Goal: Answer question/provide support: Share knowledge or assist other users

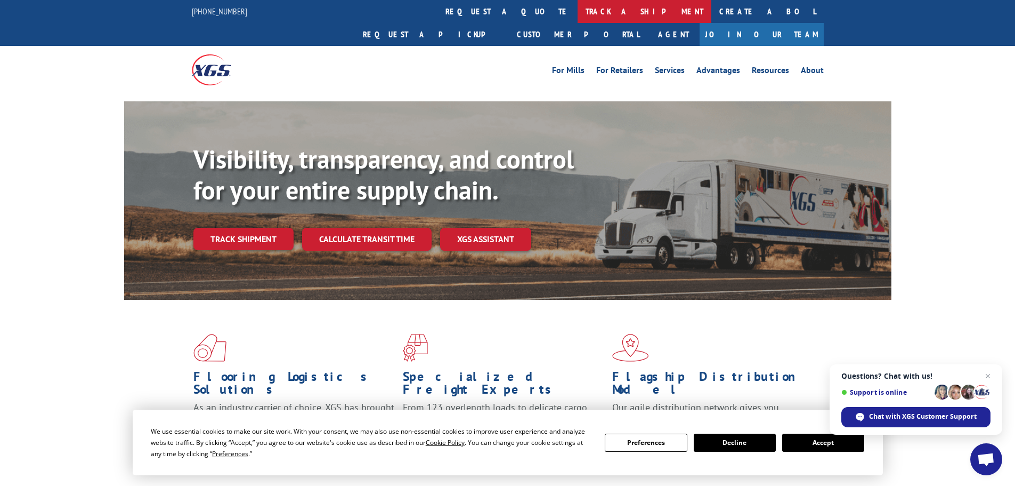
click at [578, 9] on link "track a shipment" at bounding box center [645, 11] width 134 height 23
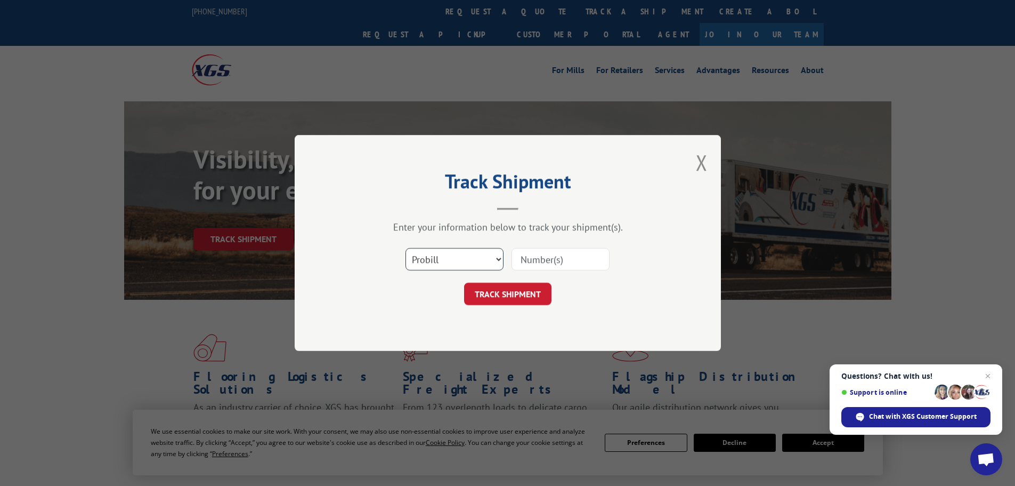
click at [463, 258] on select "Select category... Probill BOL PO" at bounding box center [455, 259] width 98 height 22
select select "bol"
click at [406, 248] on select "Select category... Probill BOL PO" at bounding box center [455, 259] width 98 height 22
click at [537, 250] on input at bounding box center [561, 259] width 98 height 22
paste input "6003019"
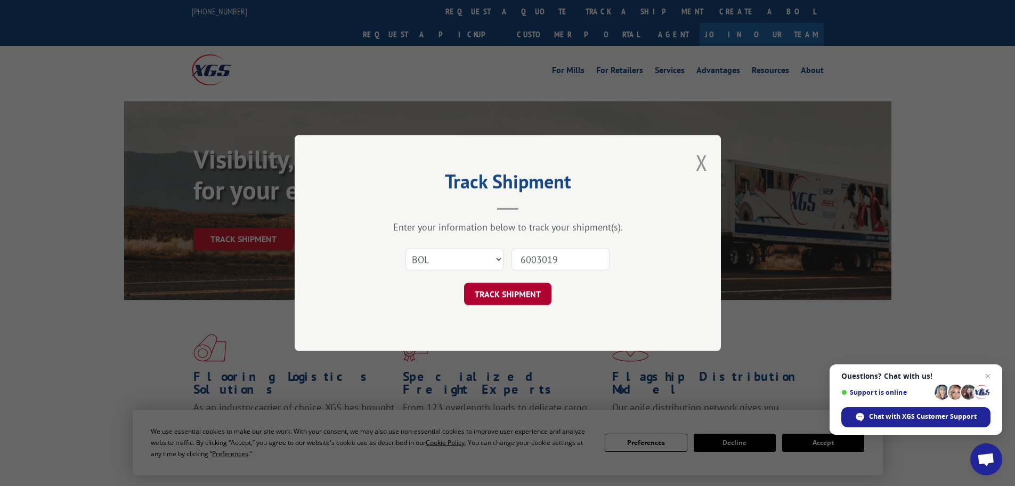
type input "6003019"
click at [487, 296] on button "TRACK SHIPMENT" at bounding box center [507, 293] width 87 height 22
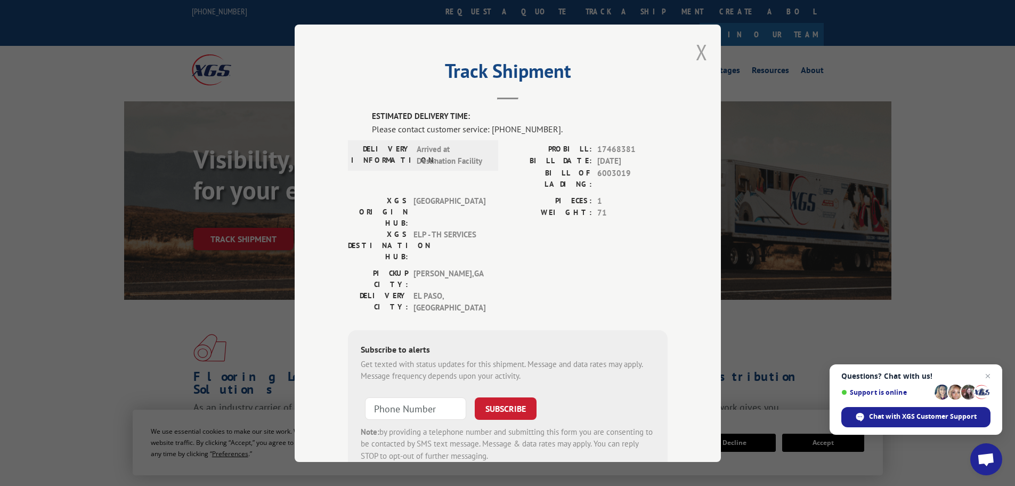
click at [700, 52] on button "Close modal" at bounding box center [702, 52] width 12 height 28
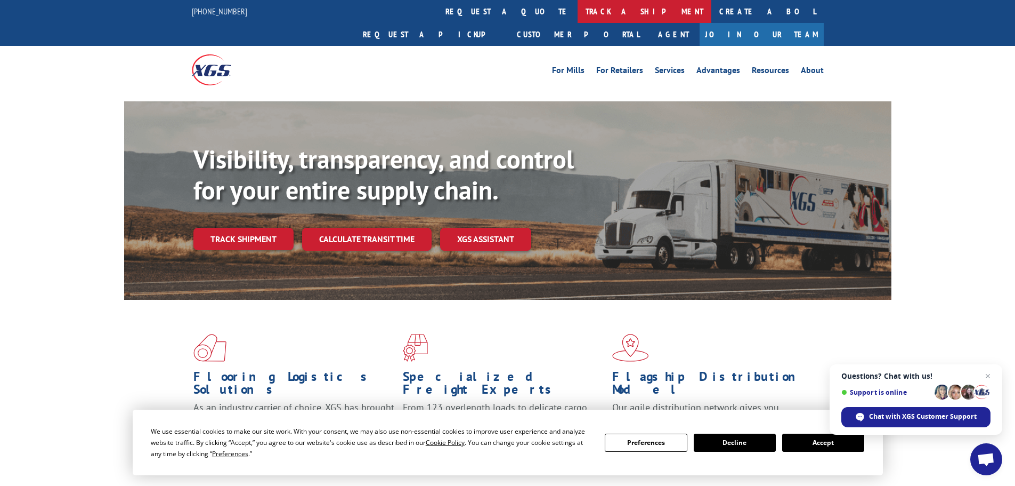
click at [578, 14] on link "track a shipment" at bounding box center [645, 11] width 134 height 23
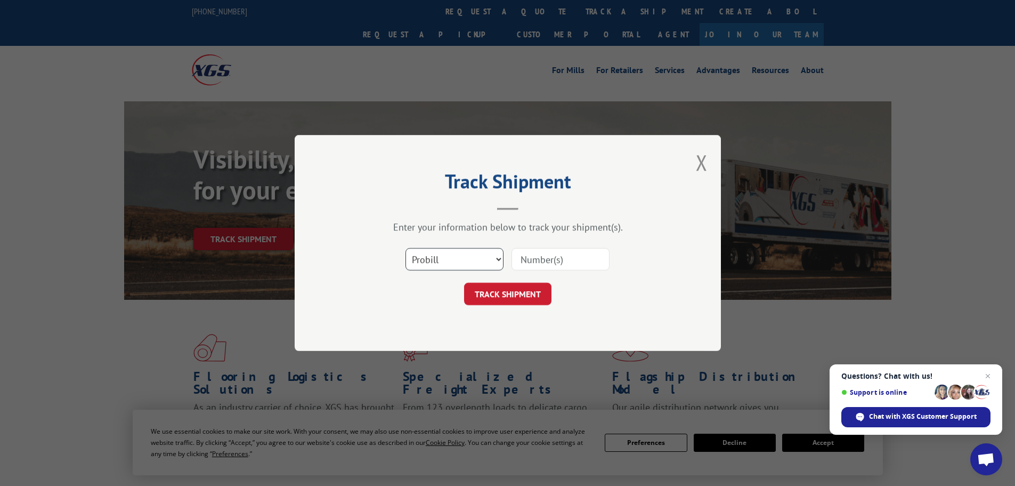
click at [448, 269] on select "Select category... Probill BOL PO" at bounding box center [455, 259] width 98 height 22
select select "bol"
click at [406, 248] on select "Select category... Probill BOL PO" at bounding box center [455, 259] width 98 height 22
click at [541, 260] on input at bounding box center [561, 259] width 98 height 22
paste input "6006837"
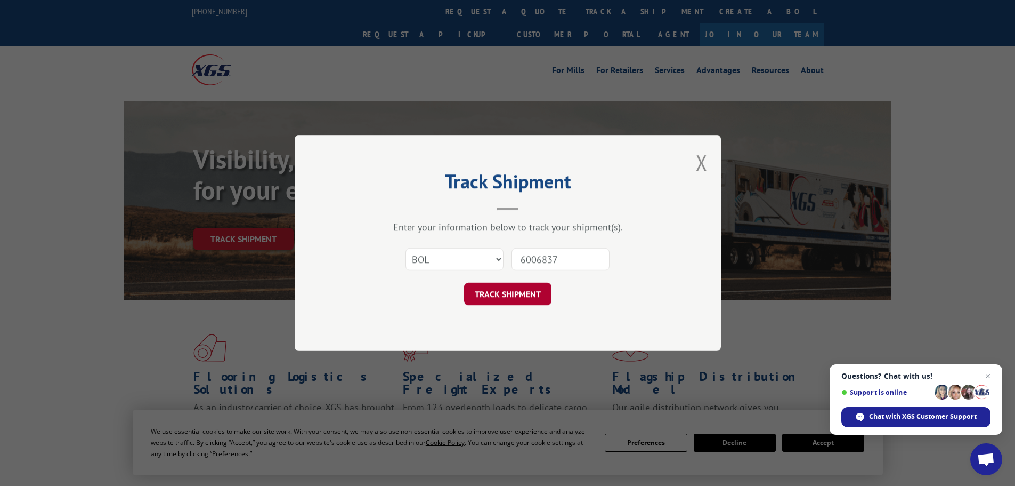
type input "6006837"
click at [507, 292] on button "TRACK SHIPMENT" at bounding box center [507, 293] width 87 height 22
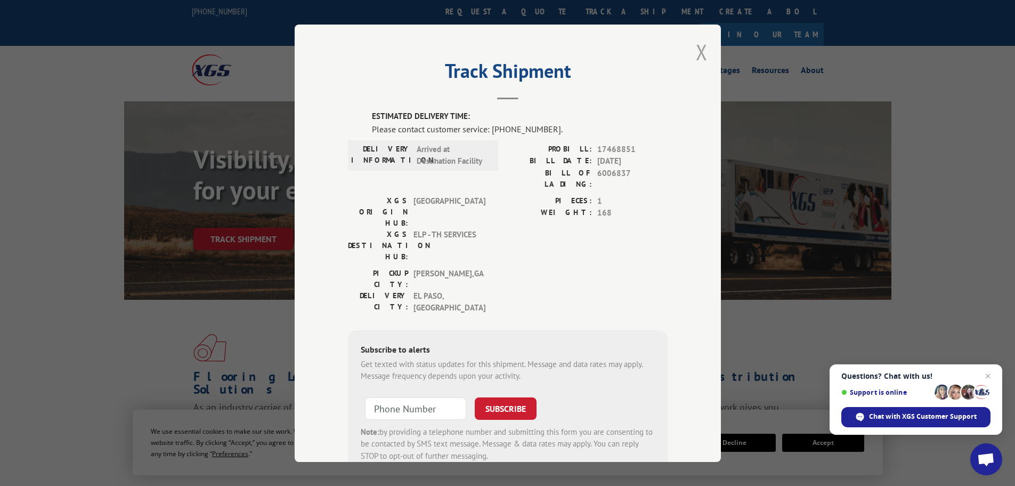
click at [699, 56] on button "Close modal" at bounding box center [702, 52] width 12 height 28
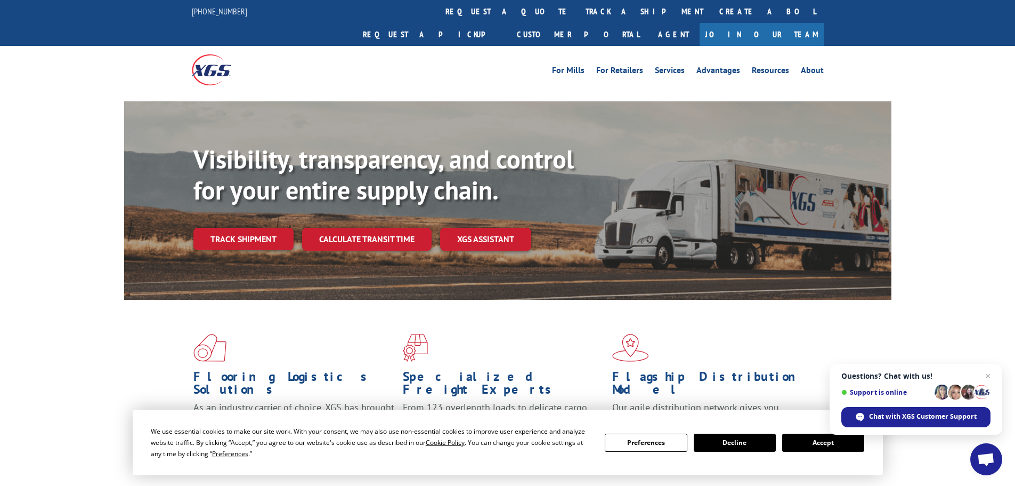
click at [578, 9] on link "track a shipment" at bounding box center [645, 11] width 134 height 23
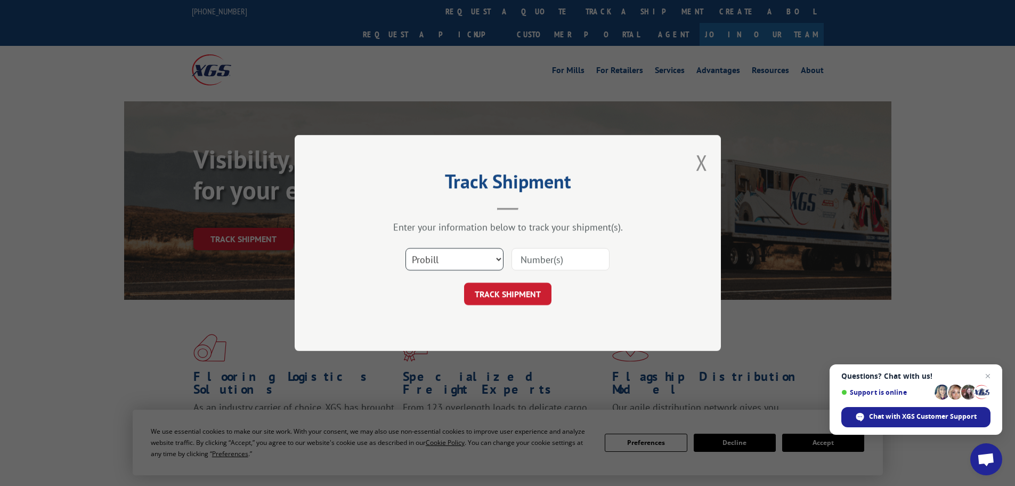
click at [438, 256] on select "Select category... Probill BOL PO" at bounding box center [455, 259] width 98 height 22
select select "bol"
click at [406, 248] on select "Select category... Probill BOL PO" at bounding box center [455, 259] width 98 height 22
drag, startPoint x: 549, startPoint y: 252, endPoint x: 543, endPoint y: 255, distance: 6.9
click at [543, 255] on input at bounding box center [561, 259] width 98 height 22
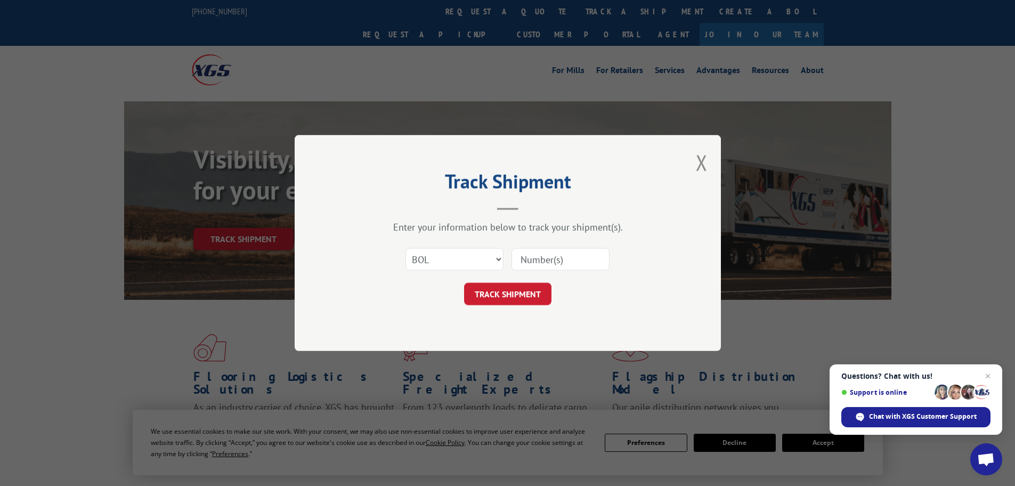
paste input "6003019"
type input "6003019"
click at [475, 298] on button "TRACK SHIPMENT" at bounding box center [507, 293] width 87 height 22
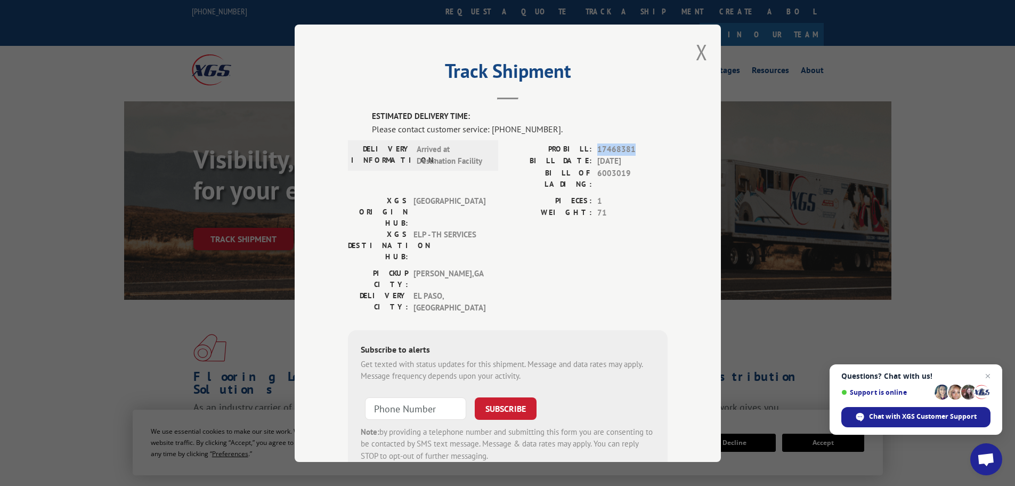
drag, startPoint x: 635, startPoint y: 149, endPoint x: 592, endPoint y: 149, distance: 43.7
click at [592, 149] on div "PROBILL: 17468381" at bounding box center [588, 149] width 160 height 12
click at [947, 416] on span "Chat with XGS Customer Support" at bounding box center [923, 416] width 108 height 10
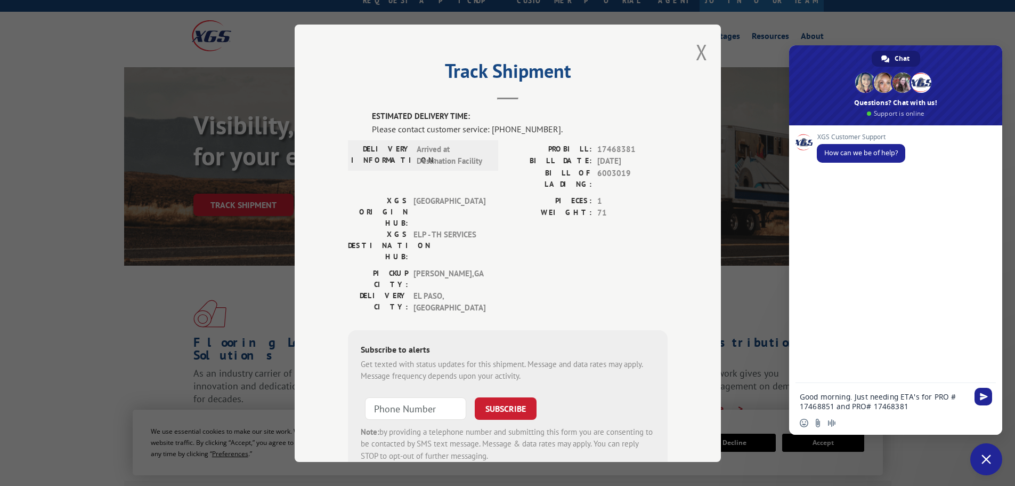
scroll to position [53, 0]
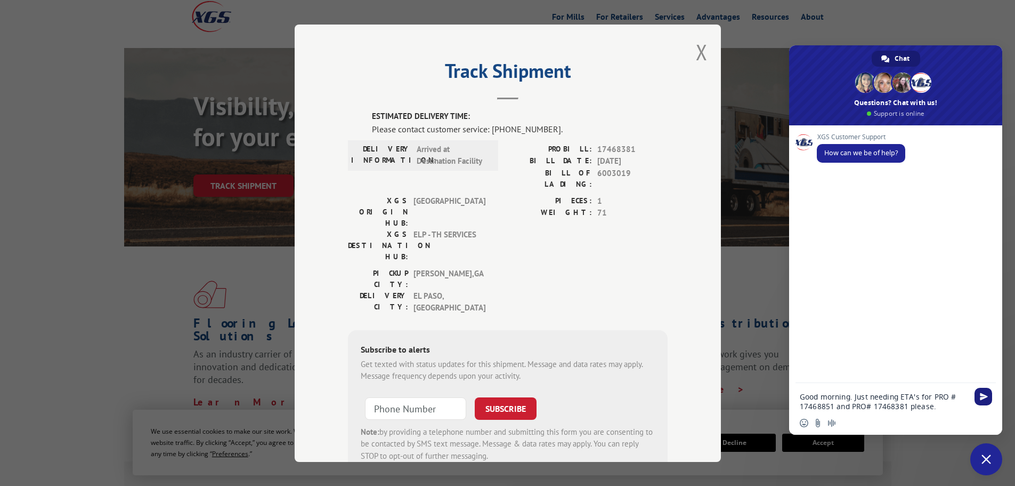
type textarea "Good morning. Just needing ETA's for PRO # 17468851 and PRO# 17468381 please."
click at [986, 395] on span "Send" at bounding box center [984, 396] width 8 height 8
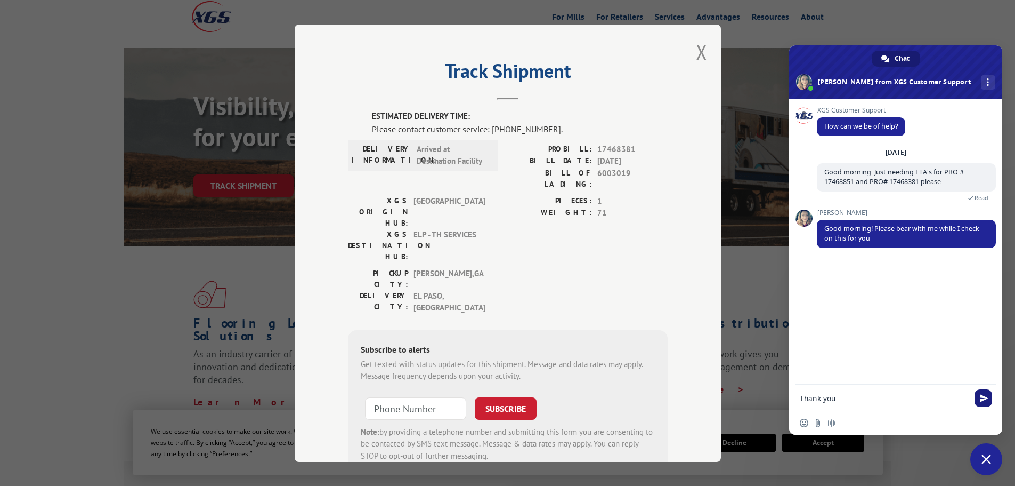
type textarea "Thank you"
click at [988, 394] on span "Send" at bounding box center [984, 398] width 8 height 8
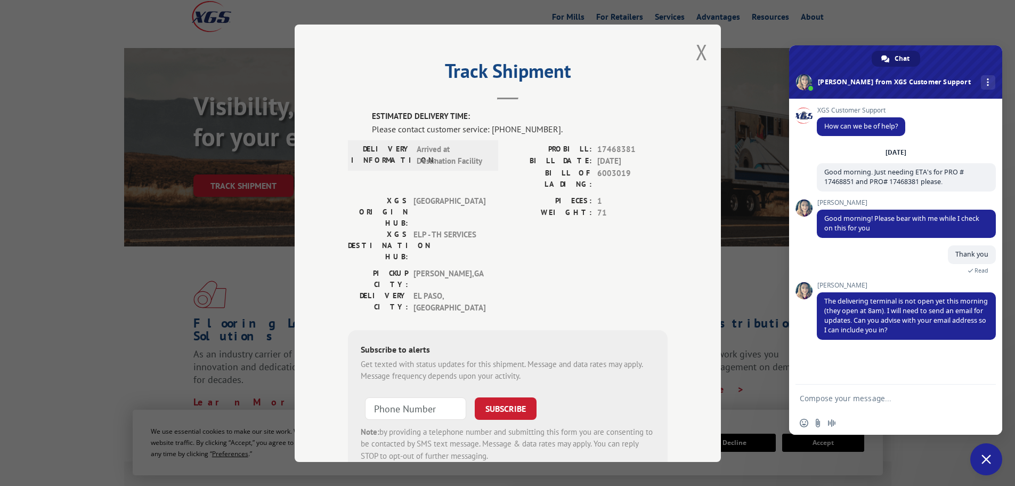
click at [831, 399] on textarea "Compose your message..." at bounding box center [884, 398] width 168 height 10
type textarea "[EMAIL_ADDRESS][DOMAIN_NAME]. Thank you"
click at [982, 396] on span "Send" at bounding box center [984, 398] width 8 height 8
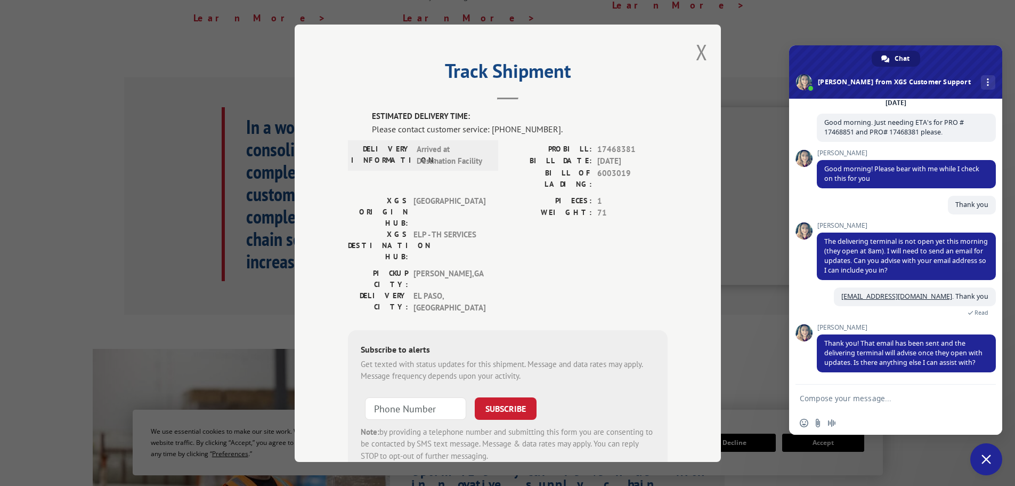
scroll to position [478, 0]
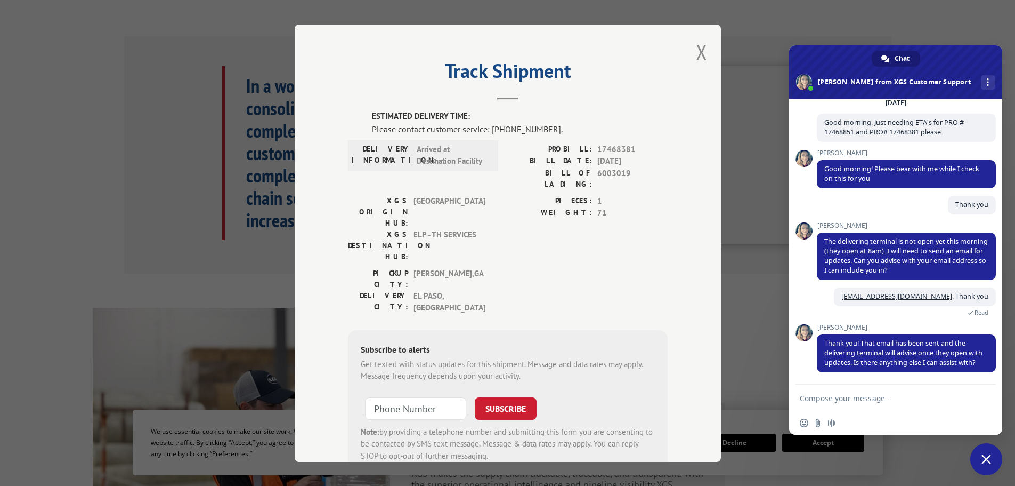
click at [982, 396] on div at bounding box center [983, 399] width 17 height 16
click at [821, 396] on textarea "Compose your message..." at bounding box center [884, 398] width 168 height 10
type textarea "That was all thank you"
click at [980, 397] on span "Send" at bounding box center [984, 398] width 8 height 8
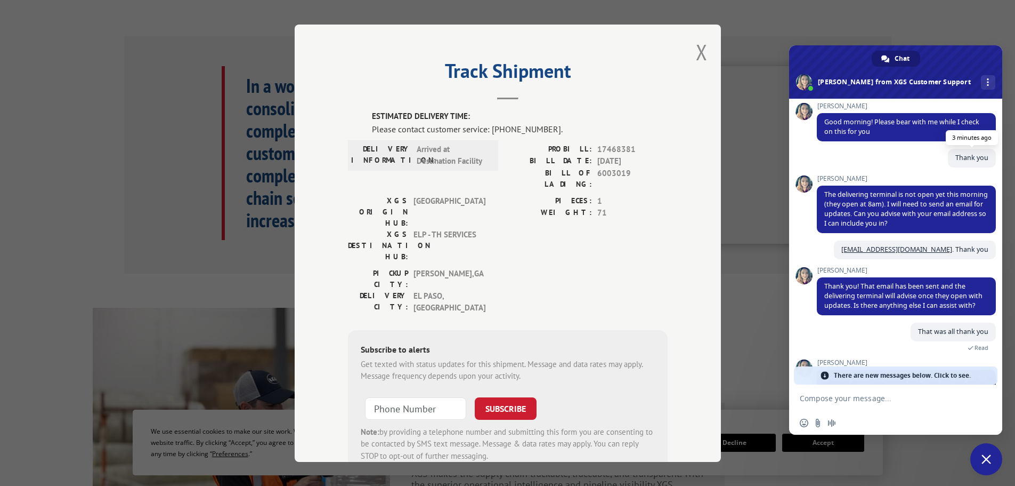
scroll to position [0, 0]
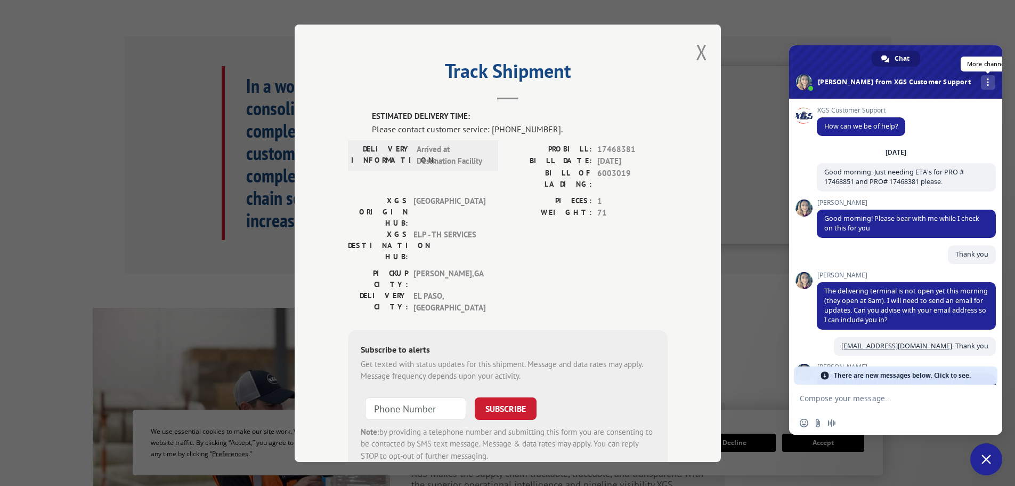
click at [987, 79] on span "More channels" at bounding box center [988, 81] width 2 height 7
click at [964, 20] on div "Track Shipment ESTIMATED DELIVERY TIME: Please contact customer service: [PHONE…" at bounding box center [507, 243] width 1015 height 486
click at [986, 455] on span "Close chat" at bounding box center [987, 459] width 10 height 10
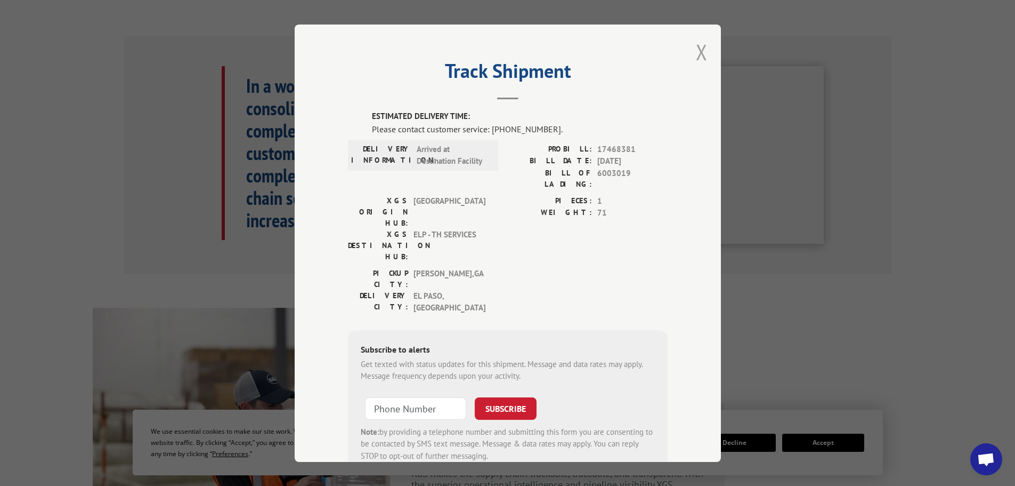
click at [697, 50] on button "Close modal" at bounding box center [702, 52] width 12 height 28
